Goal: Manage account settings

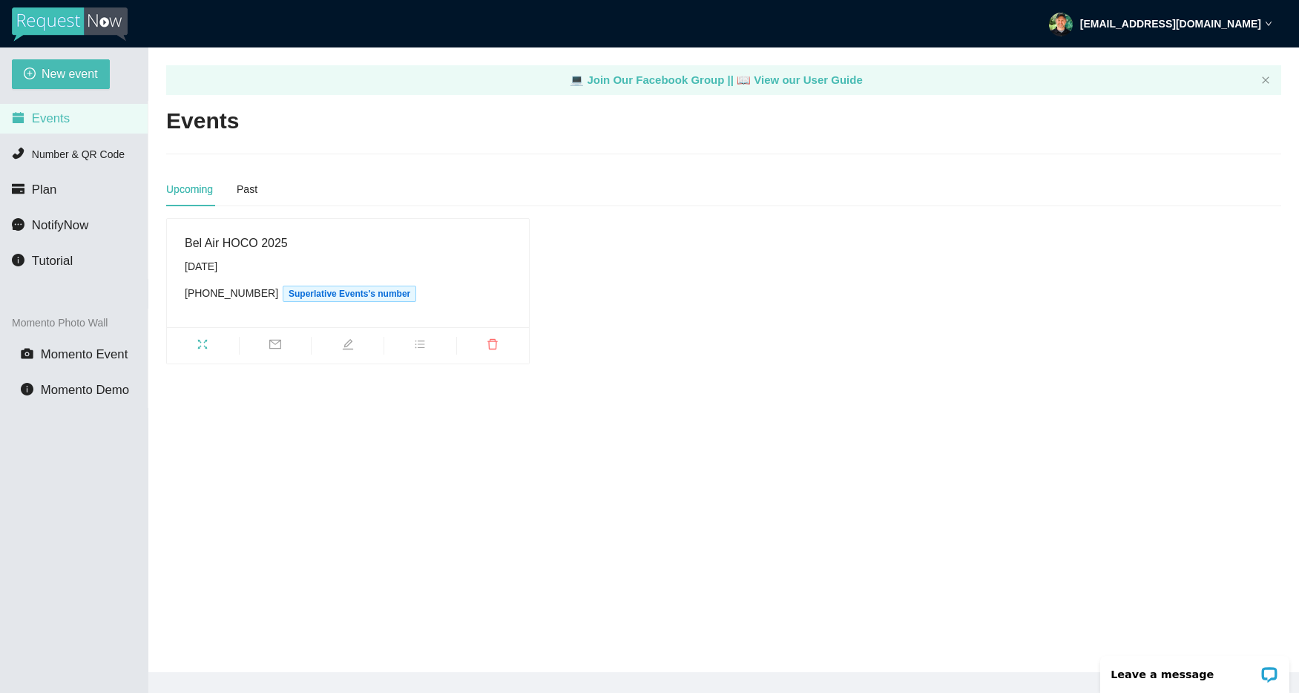
scroll to position [5, 0]
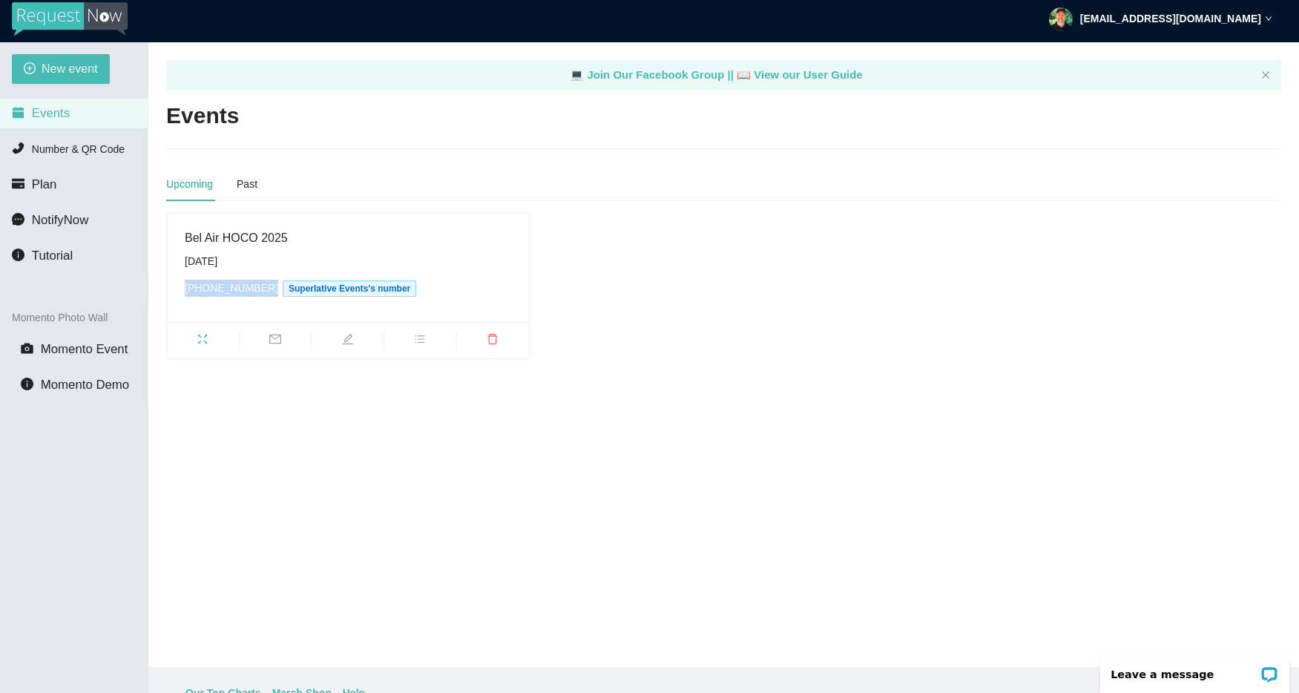
drag, startPoint x: 185, startPoint y: 294, endPoint x: 264, endPoint y: 293, distance: 79.4
click at [264, 293] on div "[PHONE_NUMBER] Superlative Events's number" at bounding box center [348, 288] width 326 height 17
copy div "[PHONE_NUMBER]"
click at [204, 338] on icon "fullscreen" at bounding box center [203, 339] width 12 height 12
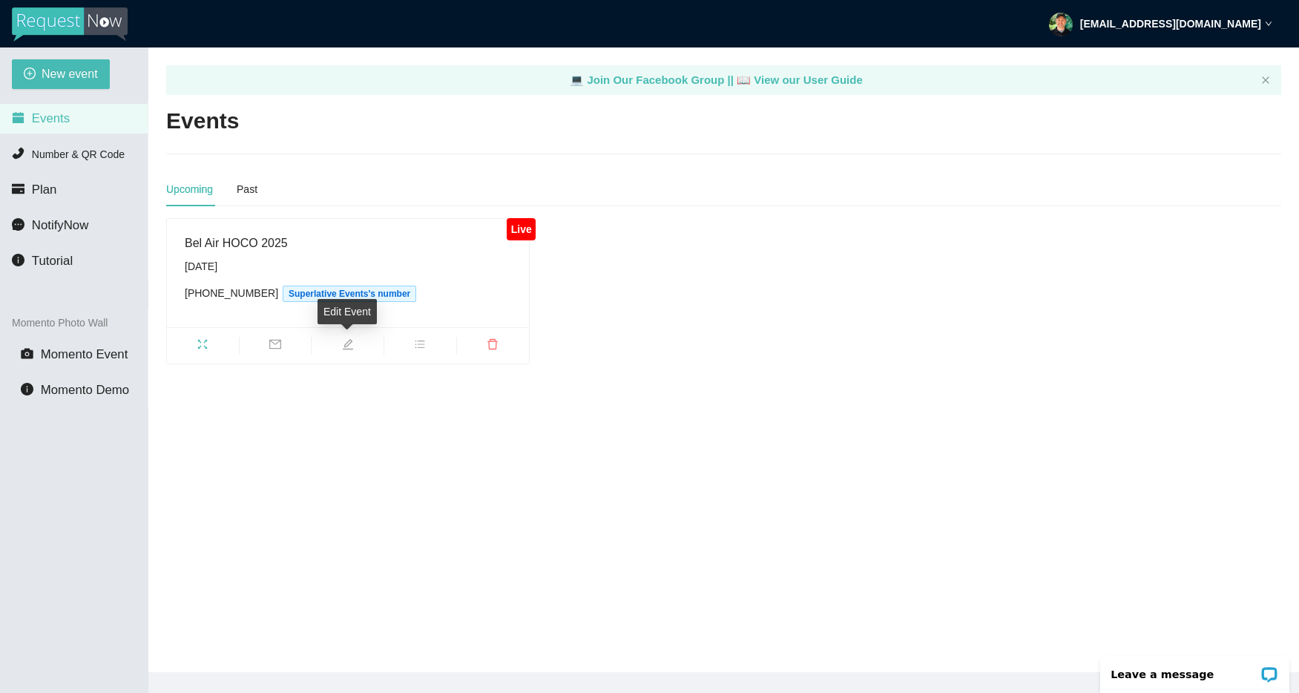
click at [346, 348] on icon "edit" at bounding box center [348, 344] width 12 height 12
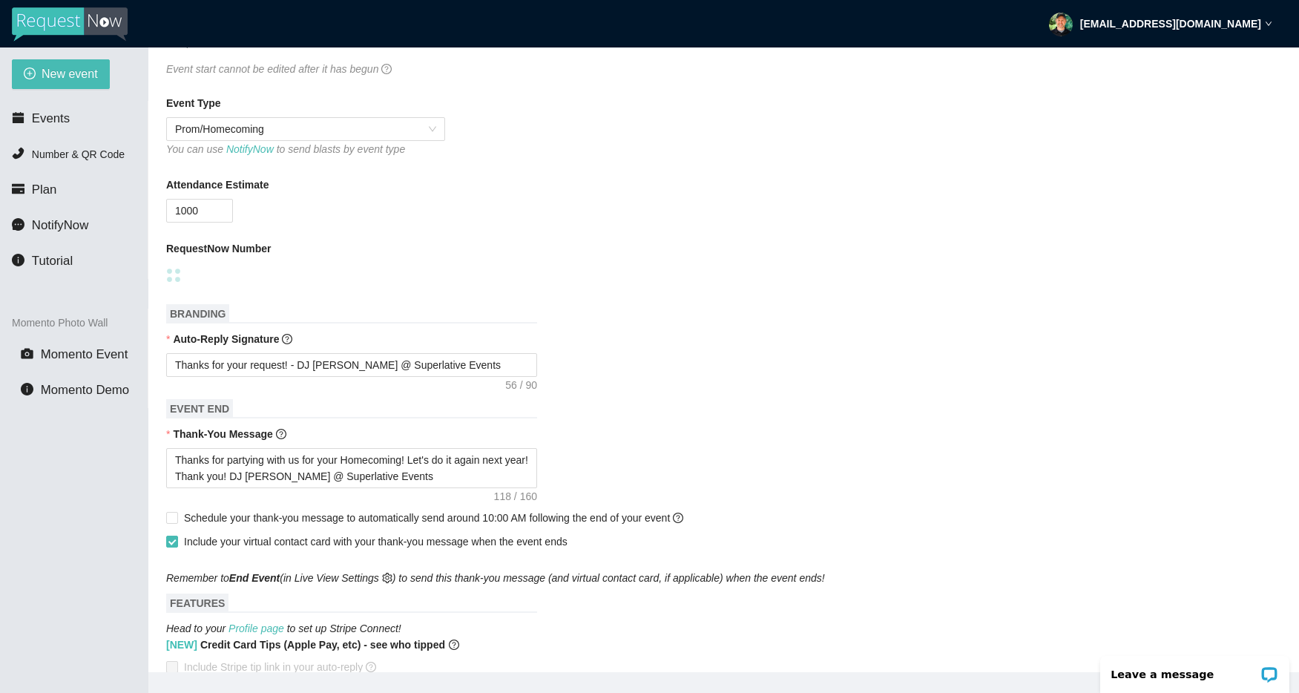
scroll to position [330, 0]
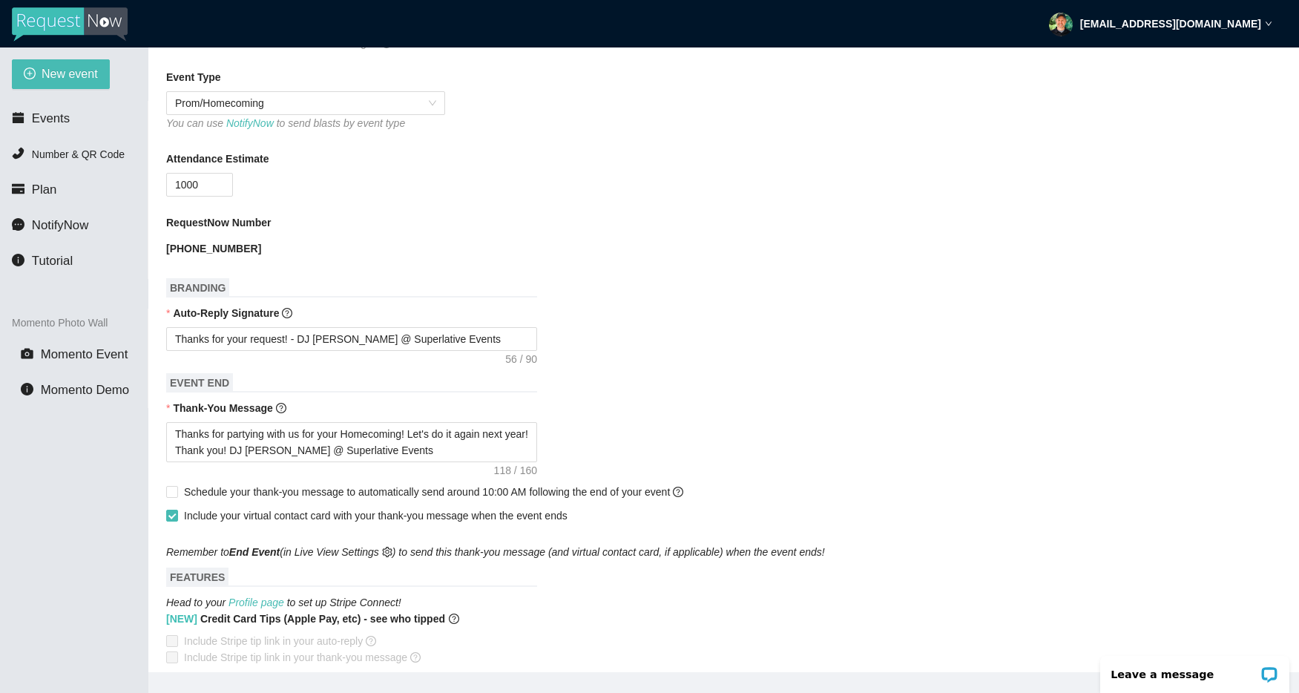
click at [1258, 24] on strong "[EMAIL_ADDRESS][DOMAIN_NAME]" at bounding box center [1170, 24] width 181 height 12
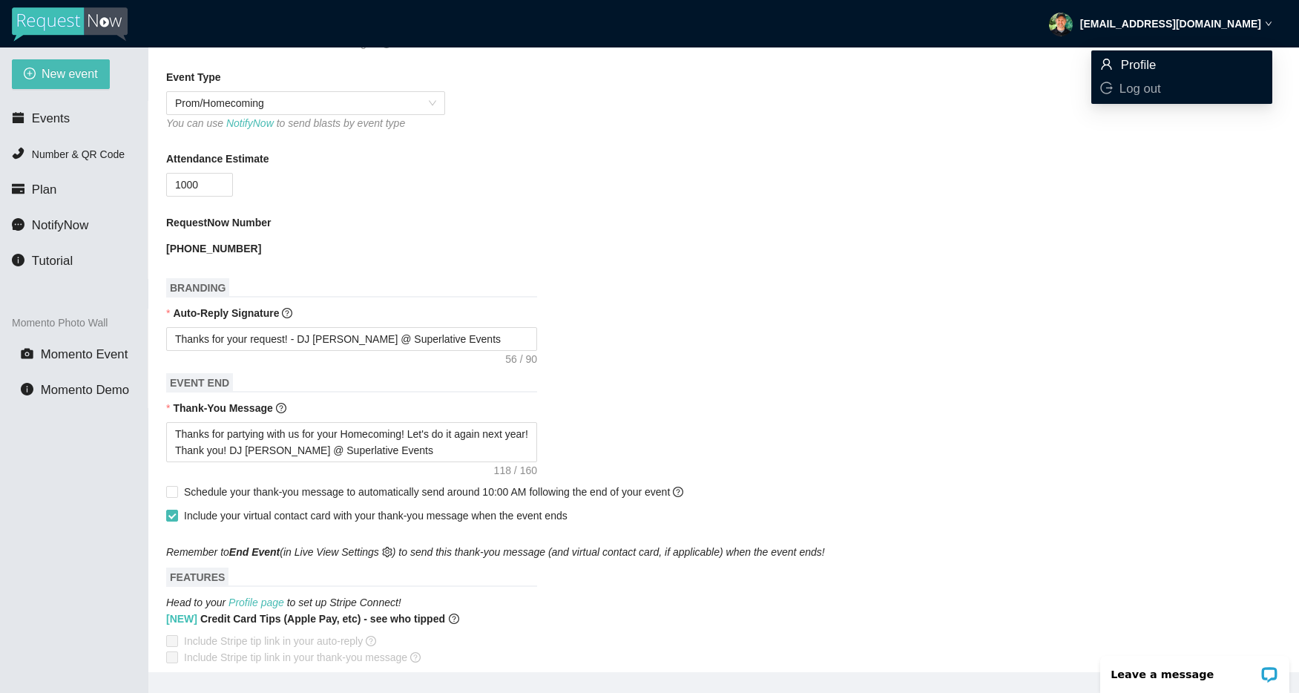
click at [1142, 67] on span "Profile" at bounding box center [1139, 65] width 36 height 14
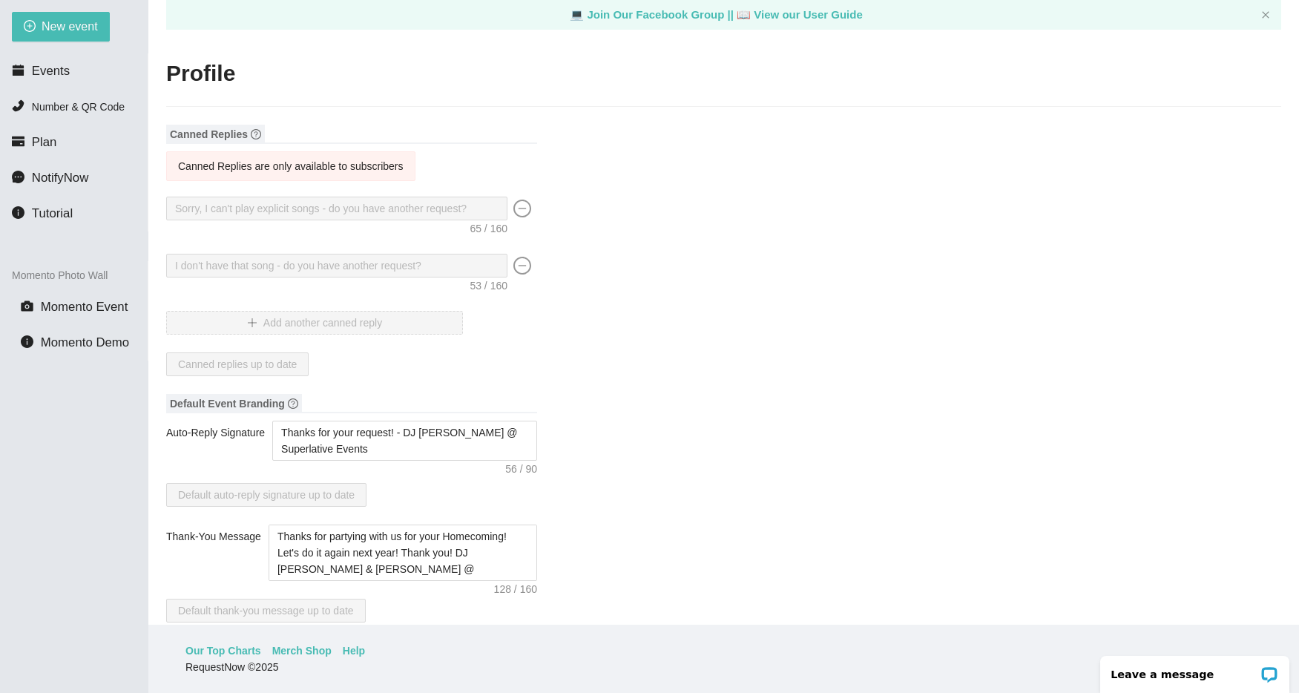
type textarea "[URL][DOMAIN_NAME]"
